Goal: Task Accomplishment & Management: Complete application form

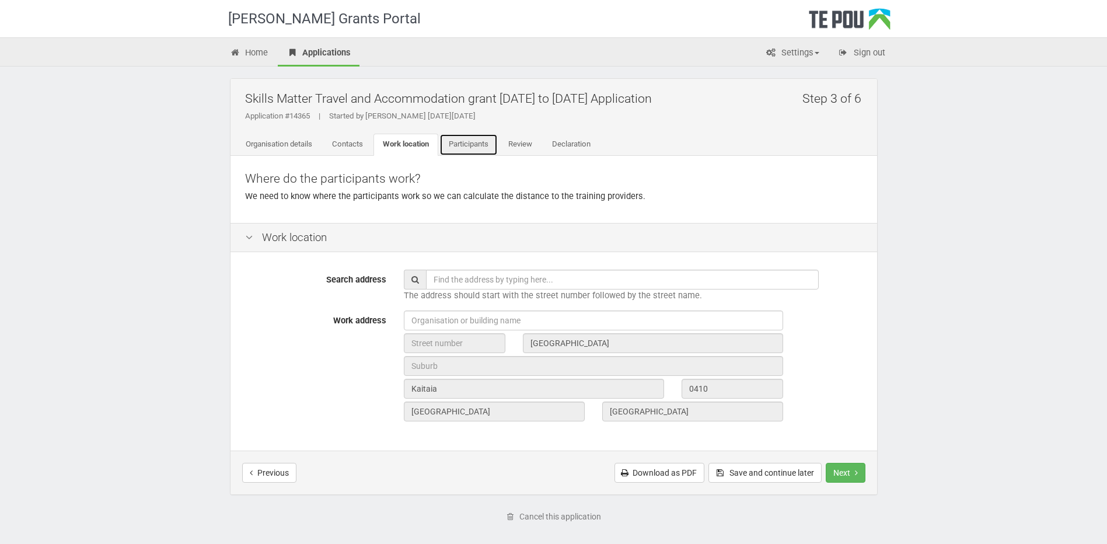
click at [468, 142] on link "Participants" at bounding box center [468, 145] width 58 height 22
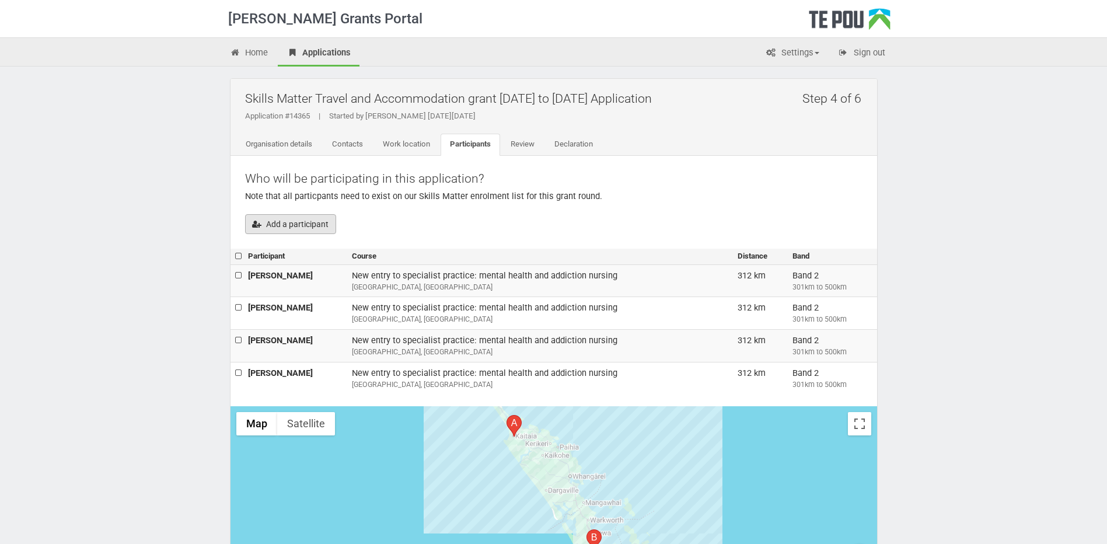
click at [309, 221] on button "Add a participant" at bounding box center [290, 224] width 91 height 20
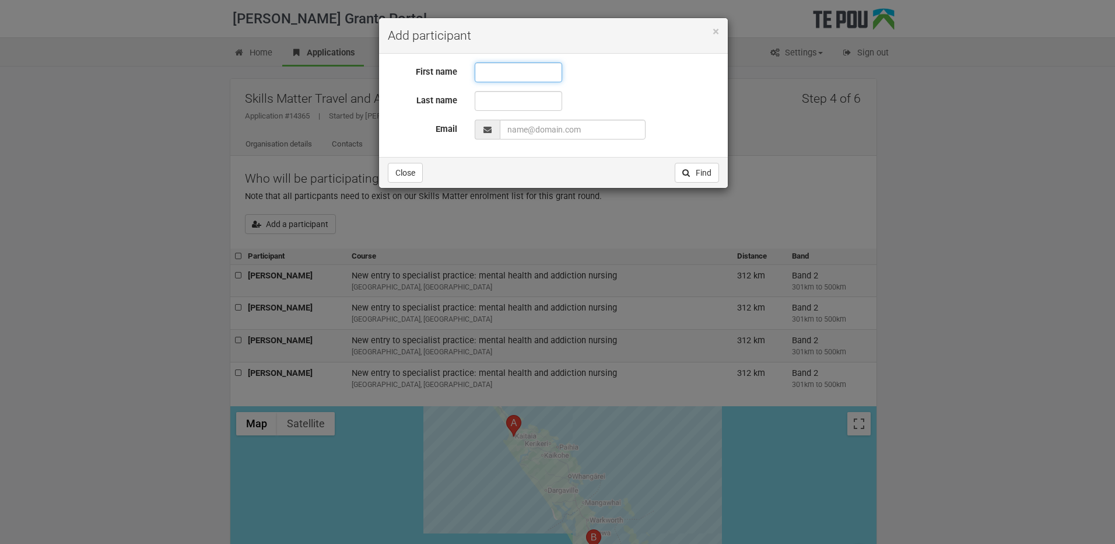
click at [485, 73] on input "text" at bounding box center [518, 72] width 87 height 20
type input "Anamika"
click at [499, 97] on input "text" at bounding box center [518, 101] width 87 height 20
type input "Bosman"
click at [514, 130] on input "EmailAddress" at bounding box center [573, 130] width 146 height 20
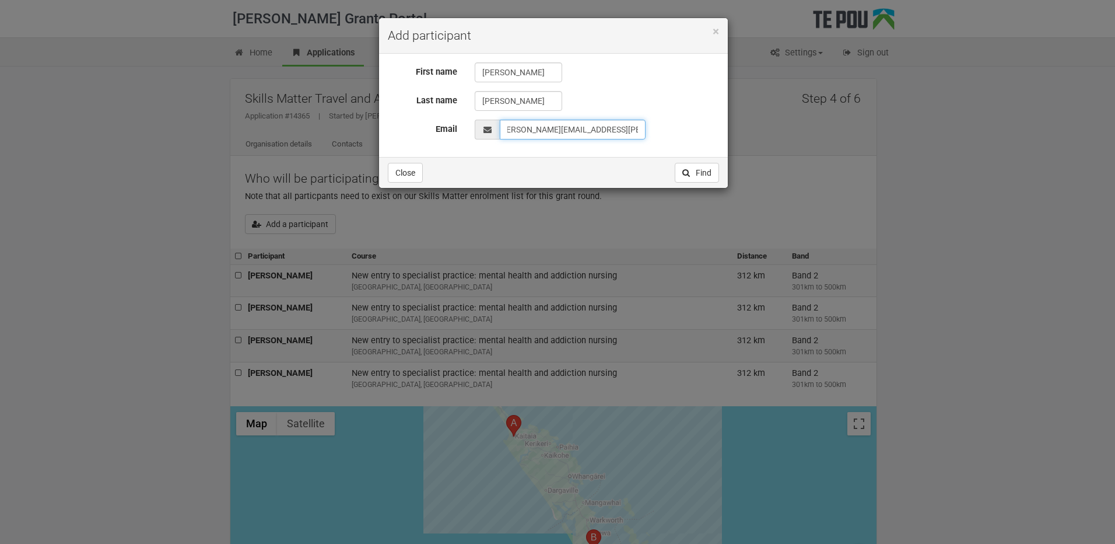
scroll to position [0, 13]
type input "anamika.bosman@northlanddhb.org.nz"
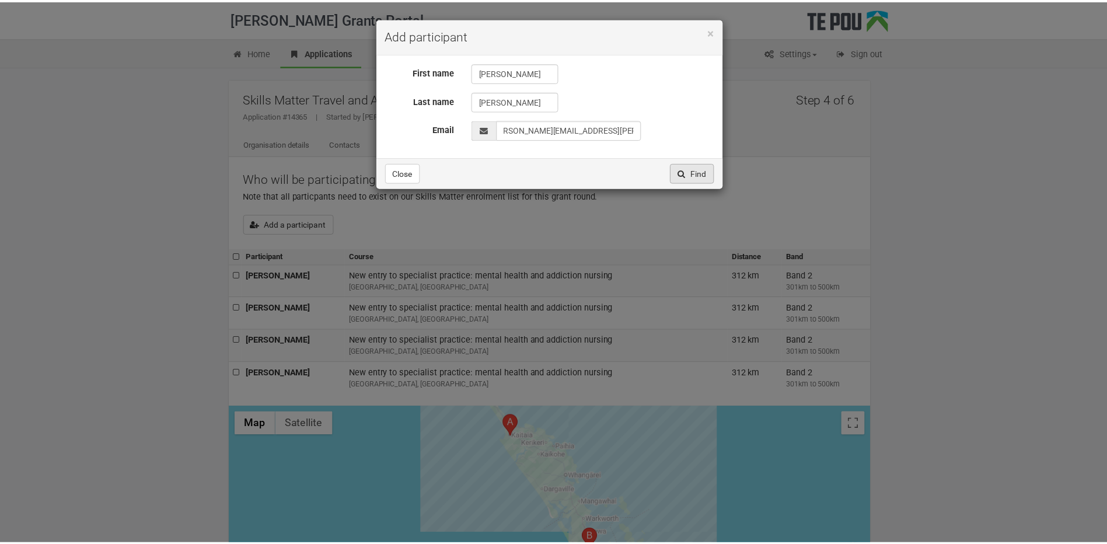
scroll to position [0, 0]
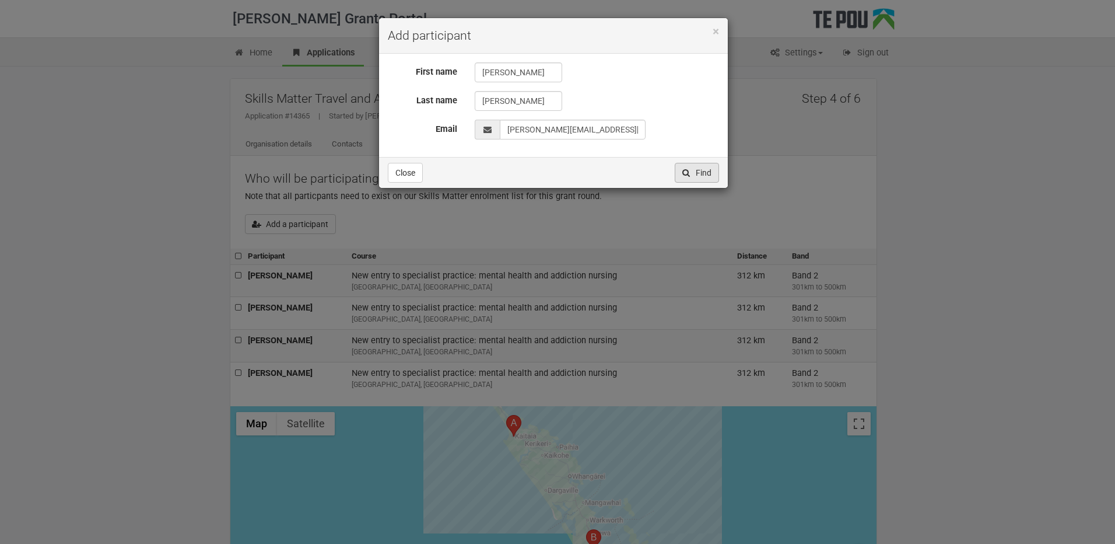
click at [698, 170] on button "Find" at bounding box center [697, 173] width 44 height 20
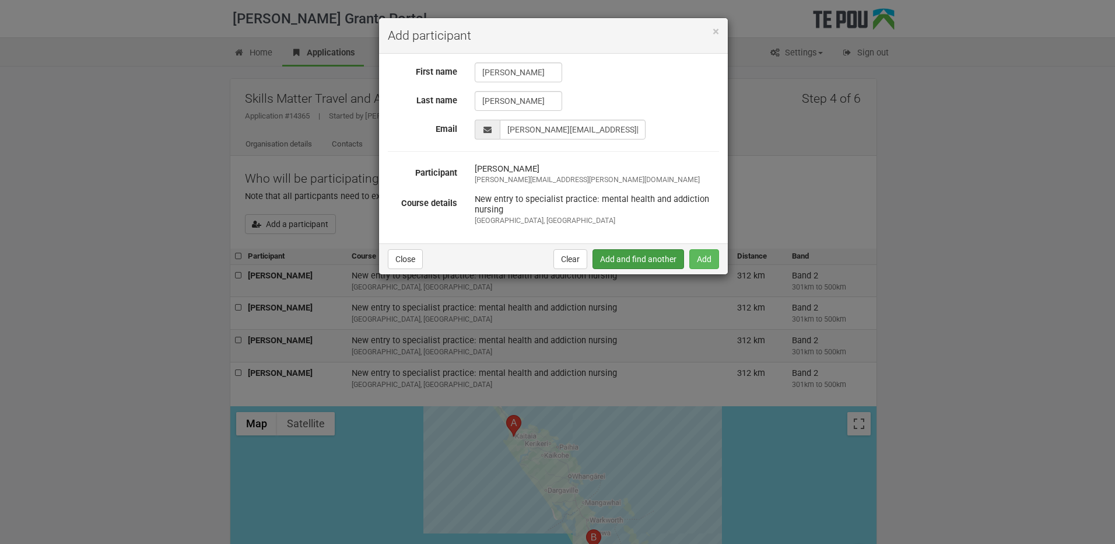
click at [650, 256] on button "Add and find another" at bounding box center [639, 259] width 92 height 20
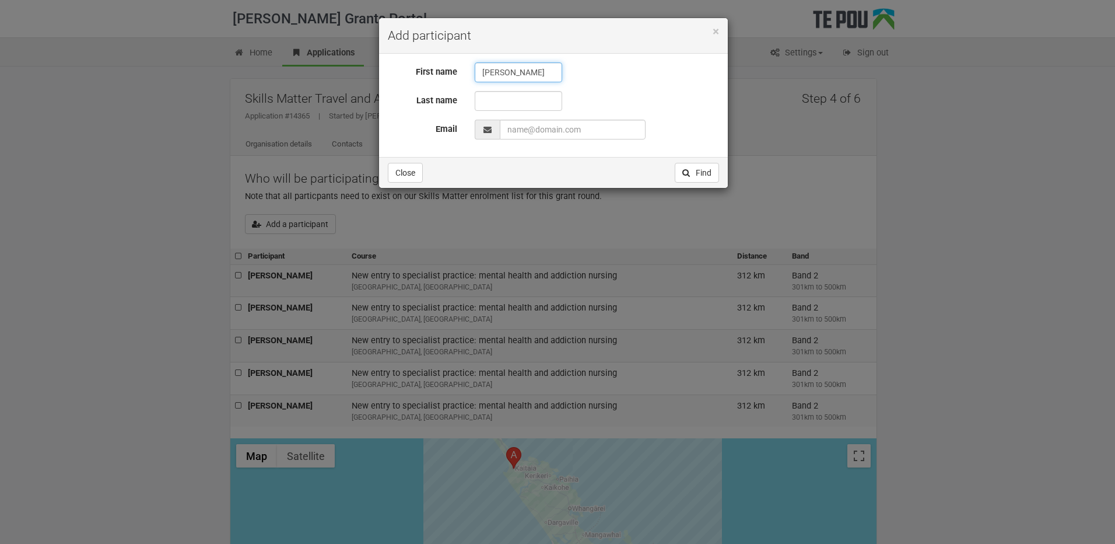
type input "Baxter-Lena"
click at [489, 100] on input "text" at bounding box center [518, 101] width 87 height 20
type input "Pitman-Edwards"
click at [509, 129] on input "EmailAddress" at bounding box center [573, 130] width 146 height 20
type input "Baxedwards2@gmail.com"
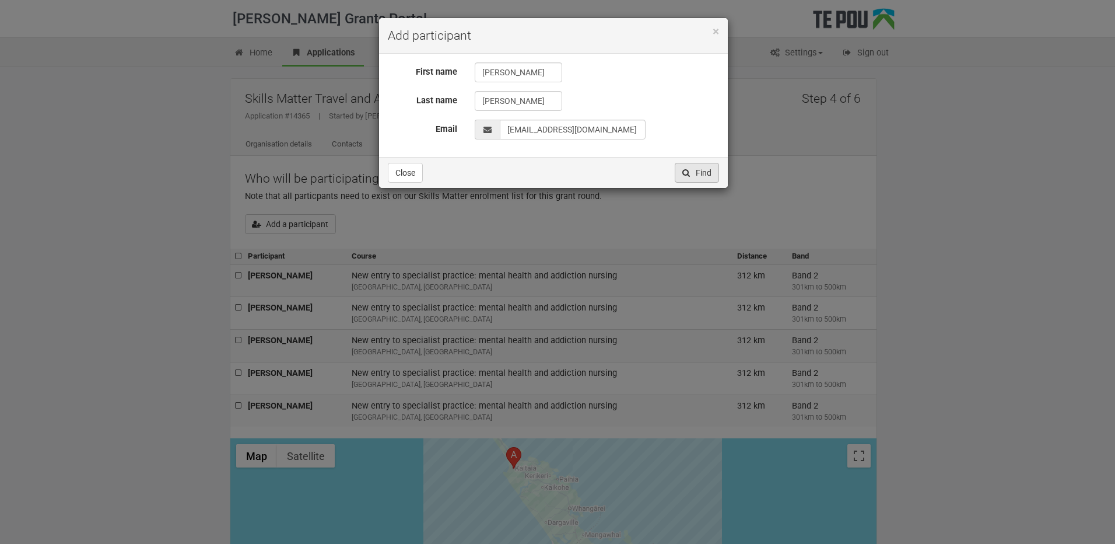
click at [699, 169] on button "Find" at bounding box center [697, 173] width 44 height 20
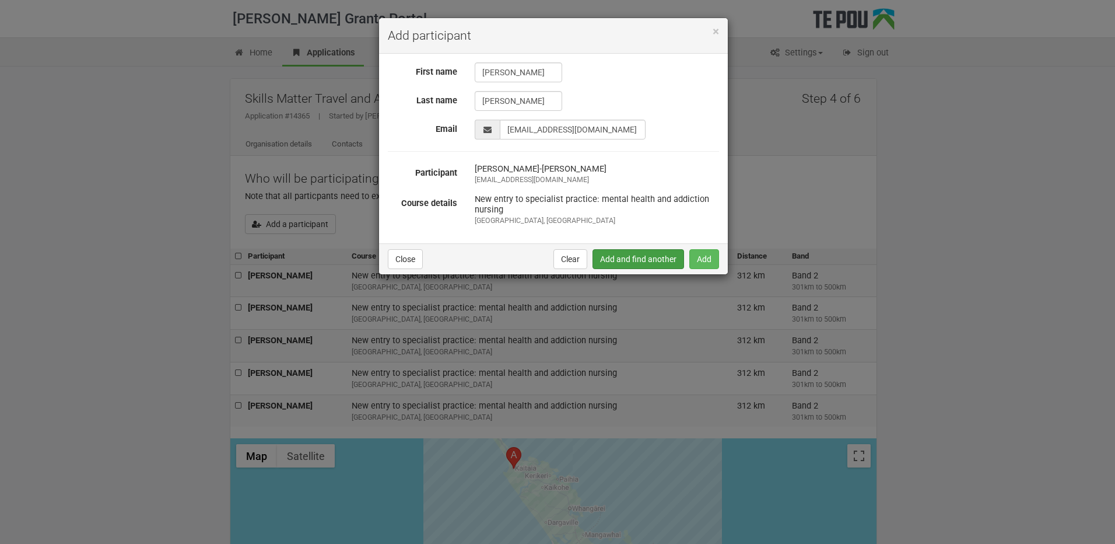
click at [650, 258] on button "Add and find another" at bounding box center [639, 259] width 92 height 20
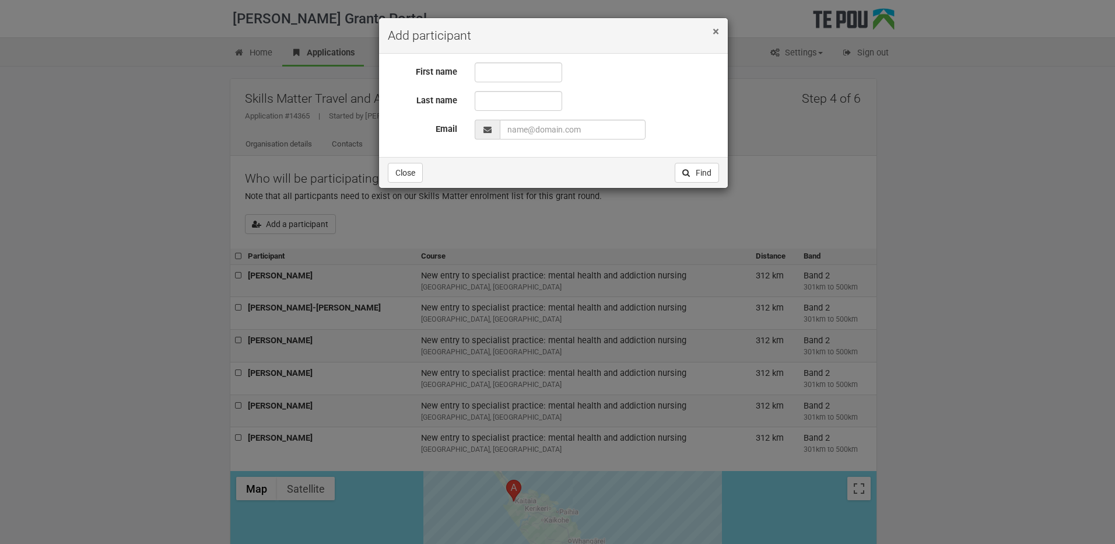
click at [713, 31] on span "×" at bounding box center [716, 31] width 6 height 14
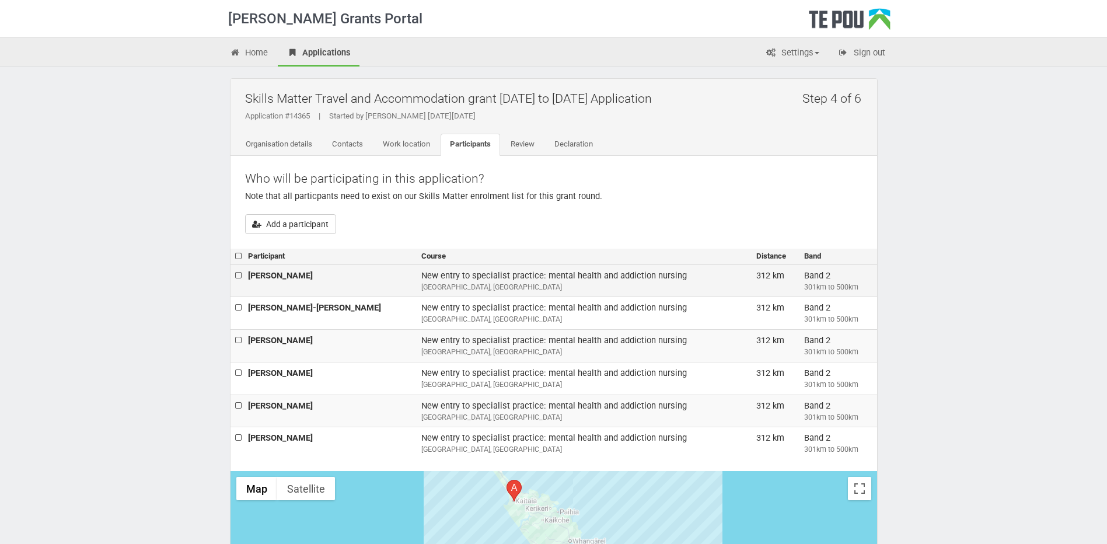
click at [811, 279] on td "Band 2 301km to 500km" at bounding box center [838, 280] width 78 height 33
checkbox input "true"
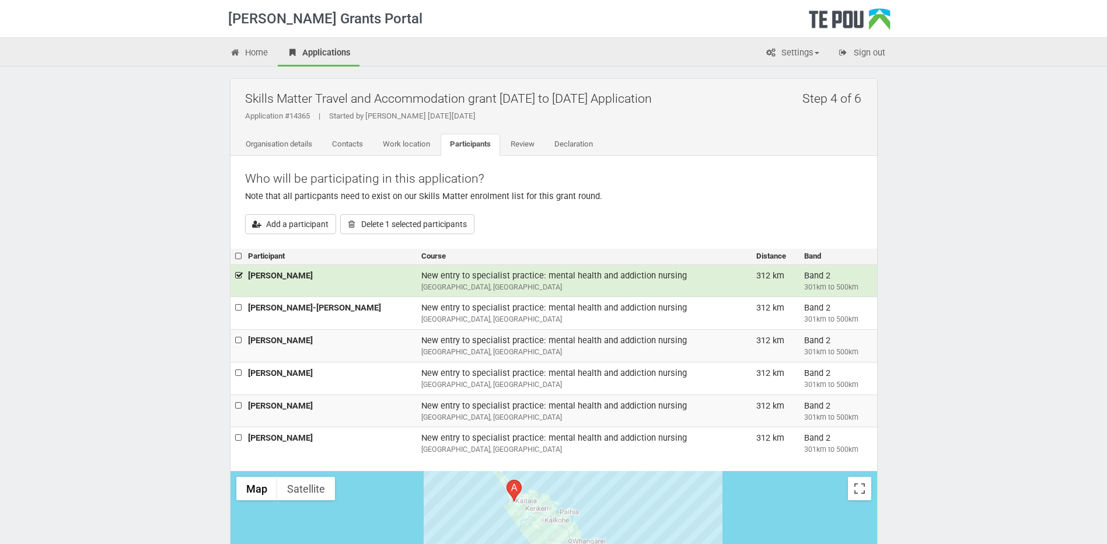
click at [689, 216] on div "Add a participant Delete 1 selected participants" at bounding box center [553, 224] width 617 height 20
click at [534, 142] on link "Review" at bounding box center [522, 145] width 43 height 22
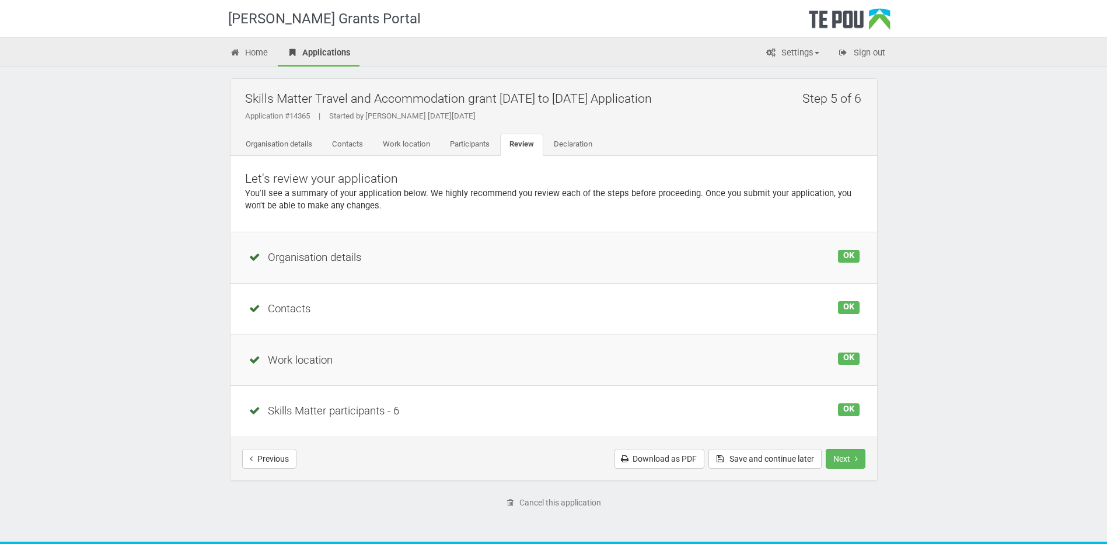
click at [300, 357] on div "Work location" at bounding box center [553, 360] width 611 height 16
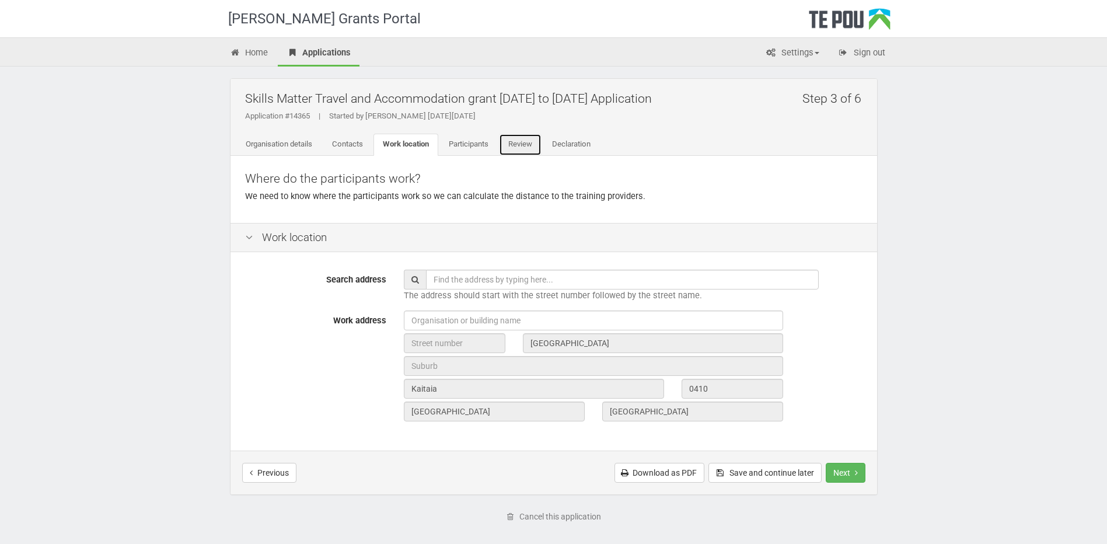
click at [523, 143] on link "Review" at bounding box center [520, 145] width 43 height 22
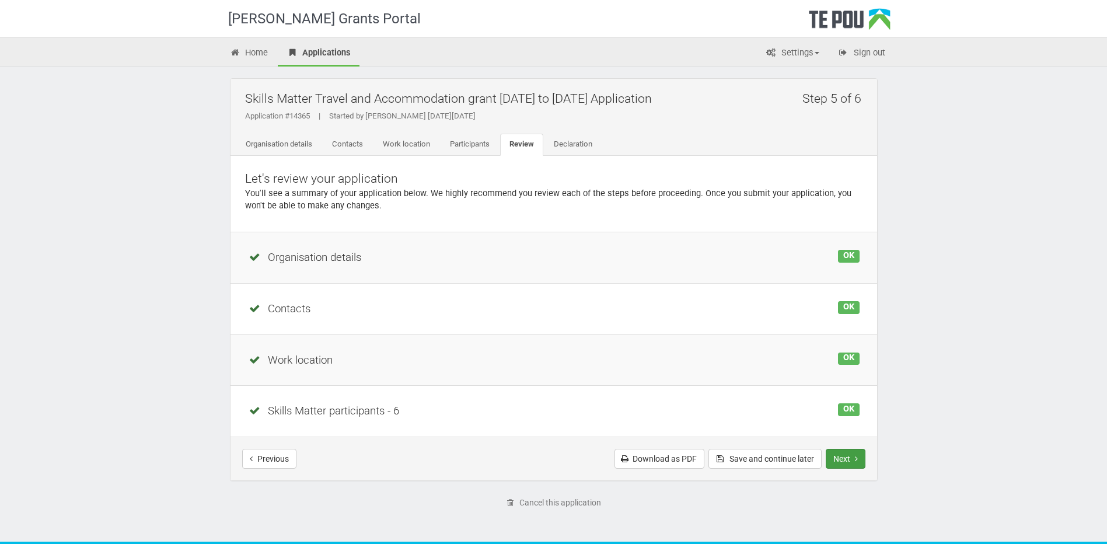
click at [849, 454] on button "Next" at bounding box center [845, 459] width 40 height 20
